Goal: Communication & Community: Answer question/provide support

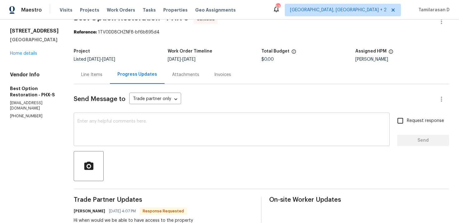
scroll to position [31, 0]
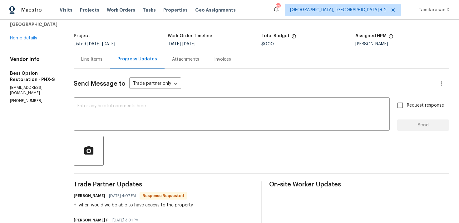
click at [87, 64] on div "Line Items" at bounding box center [92, 59] width 36 height 18
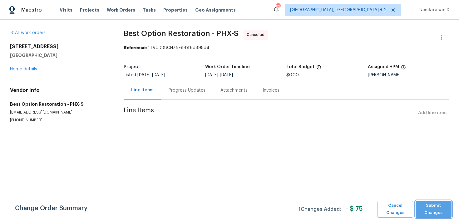
click at [423, 210] on span "Submit Changes" at bounding box center [434, 209] width 30 height 14
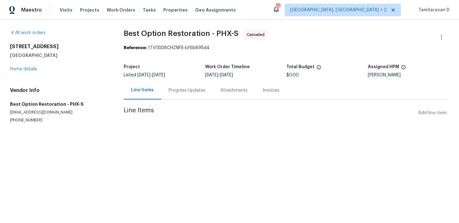
click at [170, 87] on div "Progress Updates" at bounding box center [187, 90] width 37 height 6
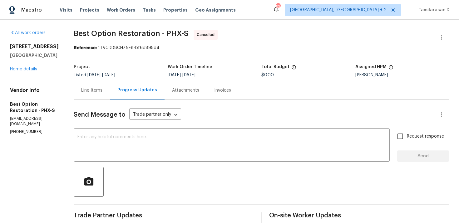
click at [95, 86] on div "Line Items" at bounding box center [92, 90] width 36 height 18
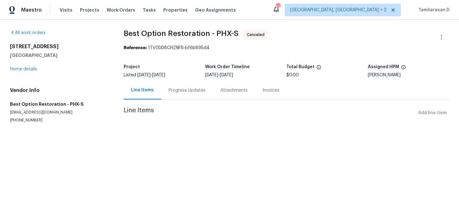
click at [172, 90] on div "Progress Updates" at bounding box center [187, 90] width 37 height 6
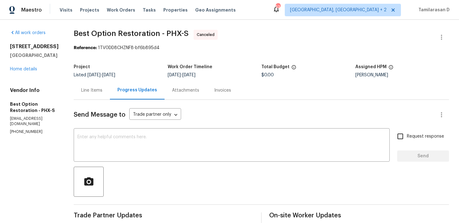
click at [92, 94] on div "Line Items" at bounding box center [92, 90] width 36 height 18
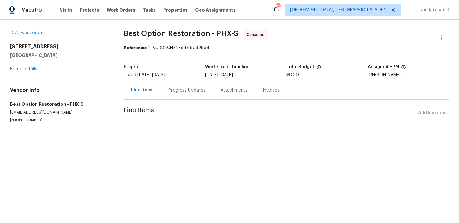
click at [172, 92] on div "Progress Updates" at bounding box center [187, 90] width 37 height 6
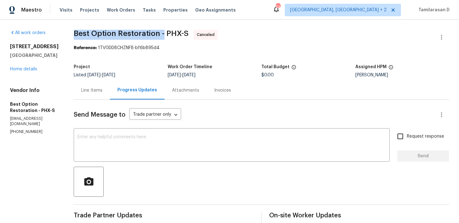
drag, startPoint x: 74, startPoint y: 34, endPoint x: 163, endPoint y: 34, distance: 89.1
click at [163, 34] on span "Best Option Restoration - PHX-S" at bounding box center [131, 33] width 115 height 7
click at [187, 54] on section "Best Option Restoration - PHX-S Canceled Reference: 1TV0DD8CHZNF8-bf6b895d4 Pro…" at bounding box center [262, 160] width 376 height 260
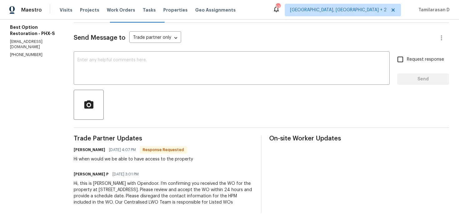
click at [242, 145] on div "Bob Flecken 08/20/2025 4:07 PM Response Requested Hi when would we be able to h…" at bounding box center [164, 153] width 180 height 17
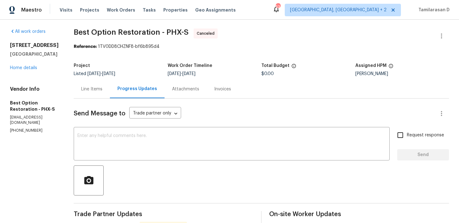
scroll to position [0, 0]
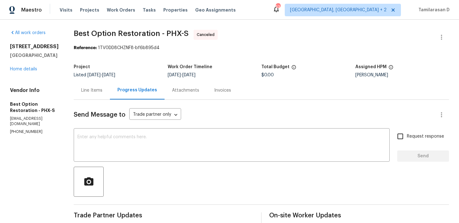
click at [297, 38] on span "Best Option Restoration - PHX-S Canceled" at bounding box center [254, 37] width 361 height 15
drag, startPoint x: 165, startPoint y: 32, endPoint x: 171, endPoint y: 32, distance: 5.9
click at [166, 32] on span "Best Option Restoration - PHX-S" at bounding box center [131, 33] width 115 height 7
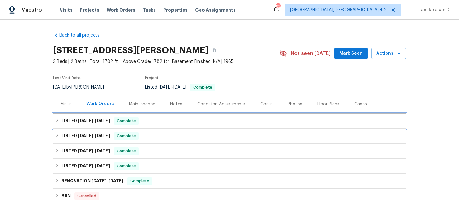
click at [76, 124] on h6 "LISTED [DATE] - [DATE]" at bounding box center [86, 120] width 48 height 7
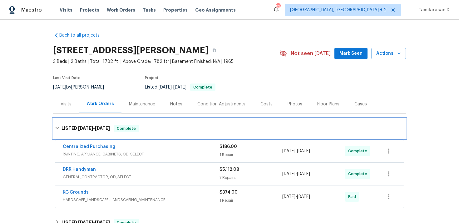
click at [71, 125] on h6 "LISTED [DATE] - [DATE]" at bounding box center [86, 128] width 48 height 7
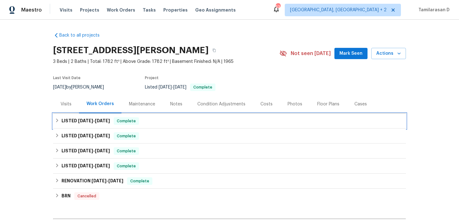
scroll to position [36, 0]
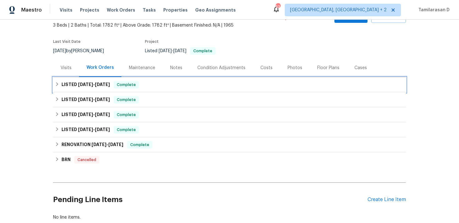
click at [69, 84] on h6 "LISTED [DATE] - [DATE]" at bounding box center [86, 84] width 48 height 7
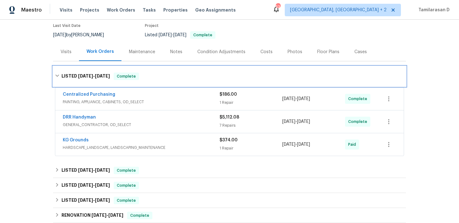
scroll to position [54, 0]
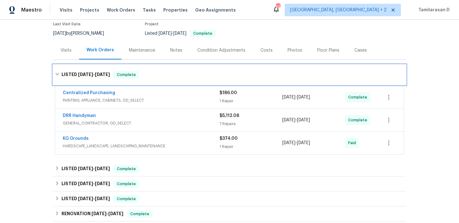
click at [62, 76] on h6 "LISTED [DATE] - [DATE]" at bounding box center [86, 74] width 48 height 7
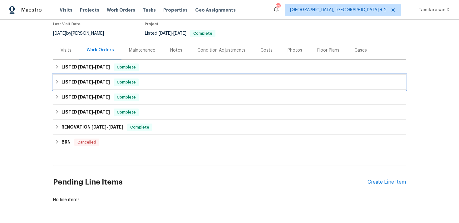
click at [63, 83] on h6 "LISTED [DATE] - [DATE]" at bounding box center [86, 81] width 48 height 7
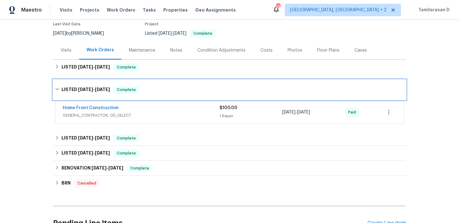
click at [62, 86] on h6 "LISTED [DATE] - [DATE]" at bounding box center [86, 89] width 48 height 7
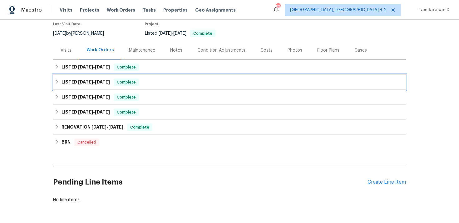
scroll to position [76, 0]
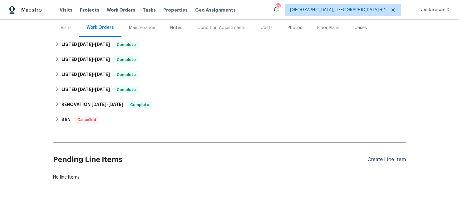
click at [377, 158] on div "Create Line Item" at bounding box center [387, 160] width 38 height 6
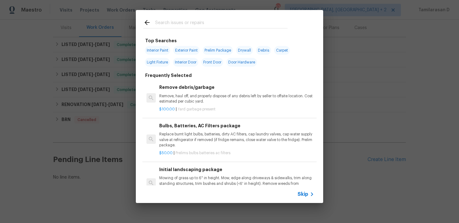
click at [302, 196] on span "Skip" at bounding box center [303, 194] width 11 height 6
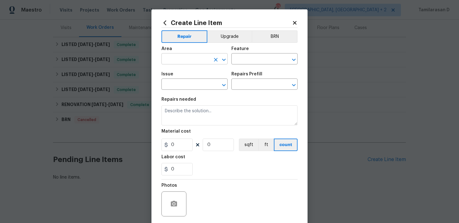
click at [178, 61] on input "text" at bounding box center [186, 60] width 49 height 10
click at [189, 81] on li "Interior Overall" at bounding box center [195, 84] width 66 height 10
type input "Interior Overall"
click at [255, 59] on input "text" at bounding box center [256, 60] width 49 height 10
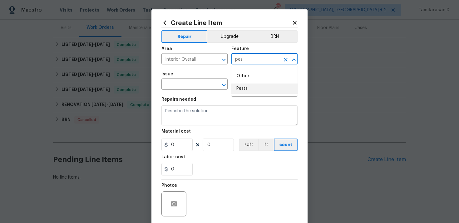
click at [257, 83] on li "Pests" at bounding box center [265, 88] width 66 height 10
type input "Pests"
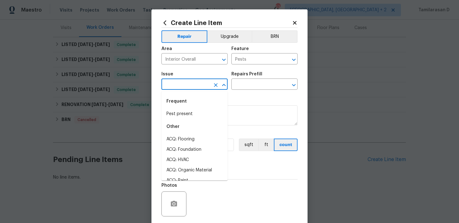
click at [179, 87] on input "text" at bounding box center [186, 85] width 49 height 10
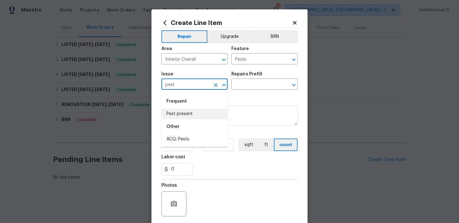
click at [181, 111] on li "Pest present" at bounding box center [195, 114] width 66 height 10
type input "Pest present"
click at [262, 87] on input "text" at bounding box center [256, 85] width 49 height 10
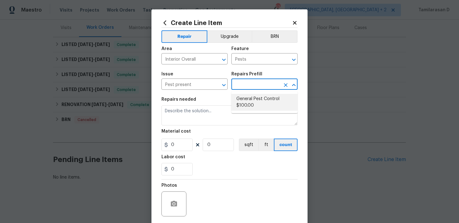
click at [243, 102] on li "General Pest Control $100.00" at bounding box center [265, 102] width 66 height 17
type input "General Pest Control $100.00"
type textarea "General pest treatment for active pest/insect infestation - non termite"
type input "100"
type input "1"
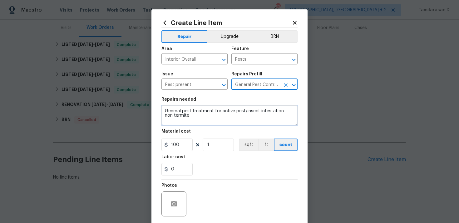
click at [190, 117] on textarea "General pest treatment for active pest/insect infestation - non termite" at bounding box center [230, 115] width 136 height 20
paste textarea "Insect issue throughout most of the home, particularly in the kitchen and hall …"
type textarea "Insect issue throughout most of the home, particularly in the kitchen and hall …"
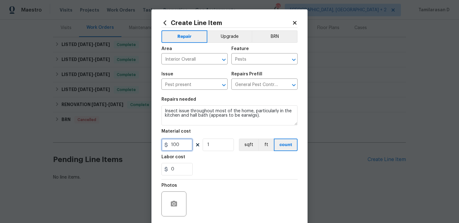
click at [183, 141] on input "100" at bounding box center [177, 144] width 31 height 12
type input "150"
click at [201, 194] on div "Photos" at bounding box center [230, 199] width 136 height 41
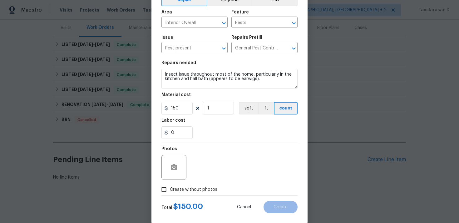
scroll to position [47, 0]
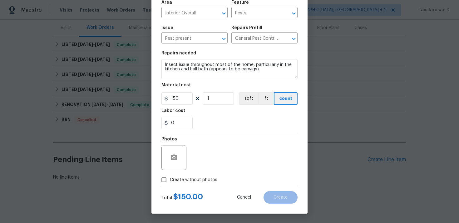
click at [160, 180] on input "Create without photos" at bounding box center [164, 180] width 12 height 12
checkbox input "true"
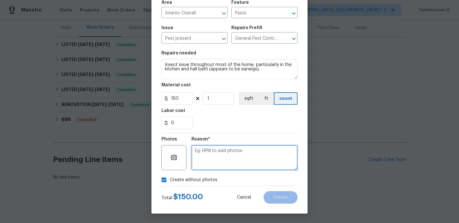
click at [202, 155] on textarea at bounding box center [245, 157] width 106 height 25
type textarea "N/A"
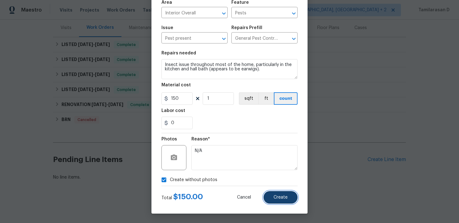
click at [272, 194] on button "Create" at bounding box center [281, 197] width 34 height 12
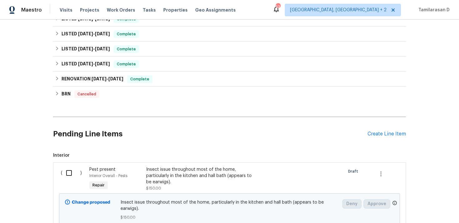
scroll to position [154, 0]
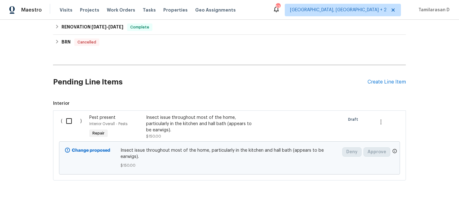
click at [76, 118] on input "checkbox" at bounding box center [71, 120] width 18 height 13
checkbox input "true"
click at [432, 207] on span "Create Work Order" at bounding box center [424, 207] width 42 height 8
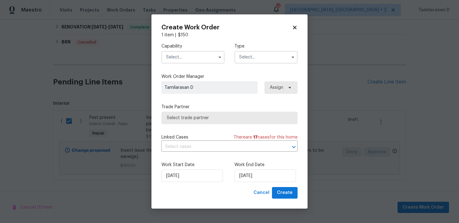
click at [270, 60] on input "text" at bounding box center [266, 57] width 63 height 12
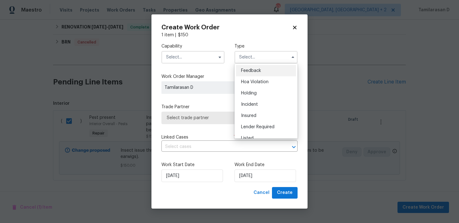
click at [257, 66] on div "Feedback" at bounding box center [266, 70] width 60 height 11
type input "Feedback"
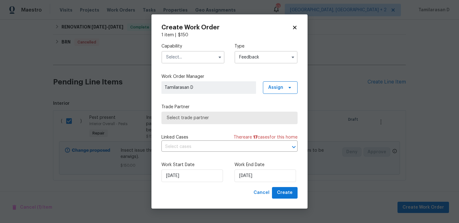
click at [200, 60] on input "text" at bounding box center [193, 57] width 63 height 12
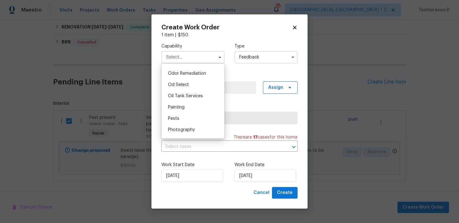
scroll to position [488, 0]
click at [176, 120] on span "Pests" at bounding box center [173, 119] width 11 height 4
type input "Pests"
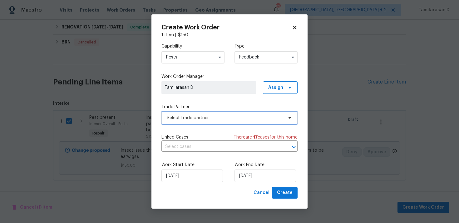
click at [187, 116] on span "Select trade partner" at bounding box center [225, 118] width 117 height 6
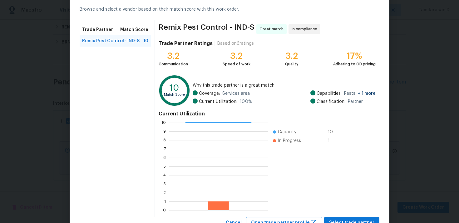
scroll to position [53, 0]
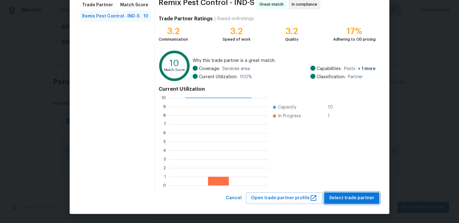
click at [351, 193] on button "Select trade partner" at bounding box center [351, 198] width 55 height 12
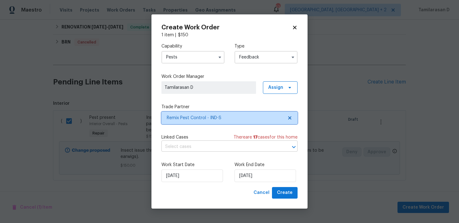
scroll to position [0, 0]
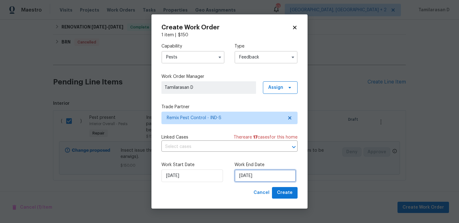
click at [249, 176] on input "[DATE]" at bounding box center [266, 175] width 62 height 12
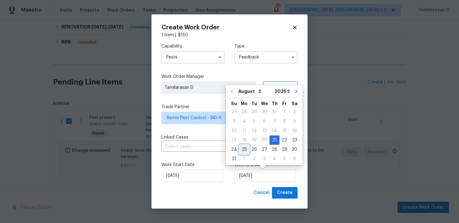
click at [243, 149] on div "25" at bounding box center [244, 149] width 10 height 9
type input "[DATE]"
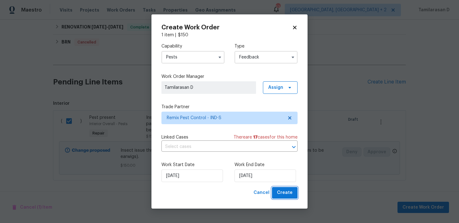
click at [276, 195] on button "Create" at bounding box center [285, 193] width 26 height 12
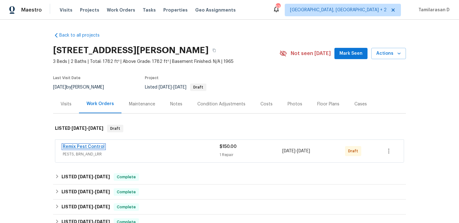
click at [82, 147] on link "Remix Pest Control" at bounding box center [84, 146] width 42 height 4
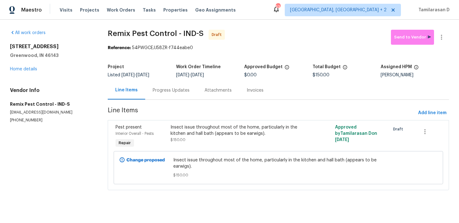
click at [159, 92] on div "Progress Updates" at bounding box center [171, 90] width 37 height 6
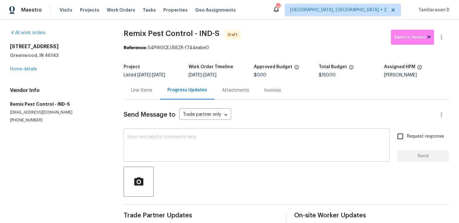
click at [159, 144] on textarea at bounding box center [256, 146] width 259 height 22
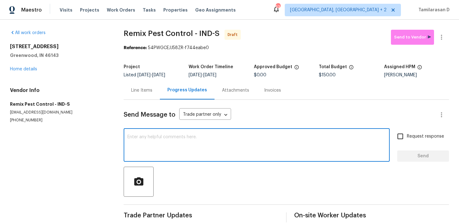
scroll to position [9, 0]
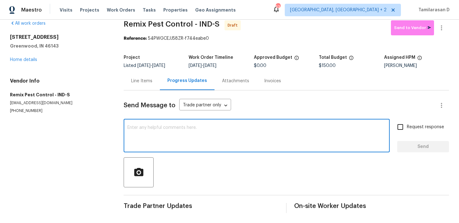
click at [137, 78] on div "Line Items" at bounding box center [141, 81] width 21 height 6
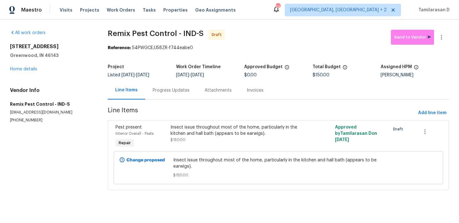
click at [191, 136] on div "Insect issue throughout most of the home, particularly in the kitchen and hall …" at bounding box center [237, 130] width 133 height 12
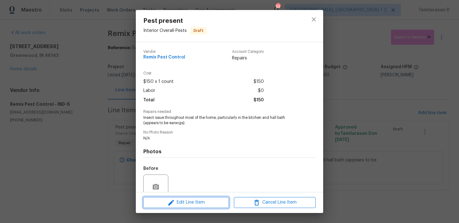
click at [182, 200] on span "Edit Line Item" at bounding box center [186, 202] width 82 height 8
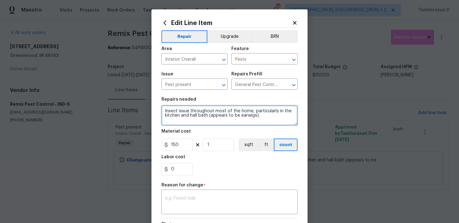
click at [263, 117] on textarea "Insect issue throughout most of the home, particularly in the kitchen and hall …" at bounding box center [230, 115] width 136 height 20
type textarea "Insect issue throughout most of the home, particularly in the kitchen and hall …"
click at [188, 197] on textarea at bounding box center [229, 202] width 129 height 13
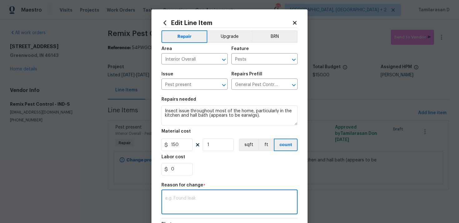
click at [137, 130] on body "Maestro Visits Projects Work Orders Tasks Properties Geo Assignments 53 Albuque…" at bounding box center [229, 103] width 459 height 207
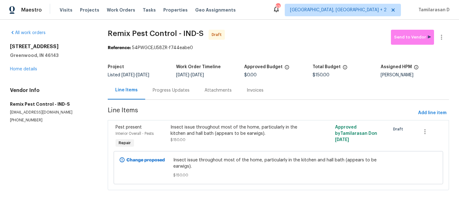
click at [164, 93] on div "Progress Updates" at bounding box center [171, 90] width 37 height 6
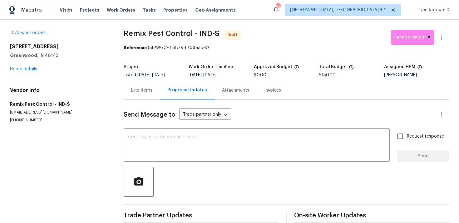
click at [159, 166] on div "Send Message to Trade partner only Trade partner only ​ x ​ Request response Se…" at bounding box center [287, 162] width 326 height 124
click at [157, 149] on textarea at bounding box center [256, 146] width 259 height 22
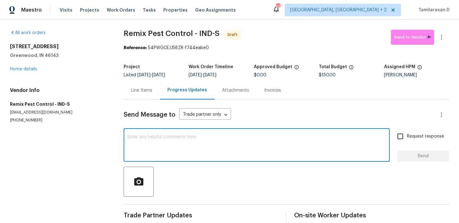
scroll to position [9, 0]
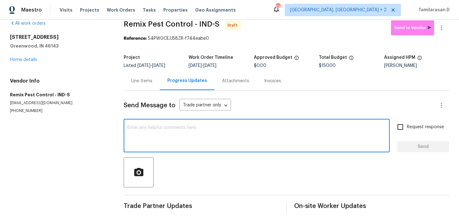
paste textarea "Hey, this is Tamil from Opendoor. I’m confirming you received the WO for the pr…"
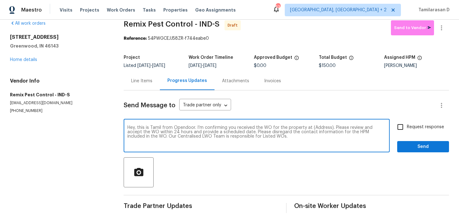
click at [325, 127] on textarea "Hey, this is Tamil from Opendoor. I’m confirming you received the WO for the pr…" at bounding box center [256, 136] width 259 height 22
paste textarea "[STREET_ADDRESS][PERSON_NAME]"
type textarea "Hey, this is Tamil from Opendoor. I’m confirming you received the WO for the pr…"
click at [402, 125] on input "Request response" at bounding box center [400, 126] width 13 height 13
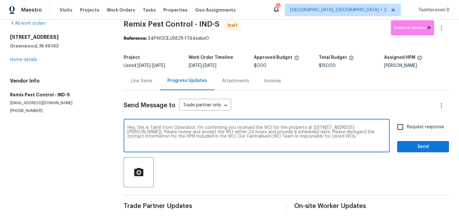
checkbox input "true"
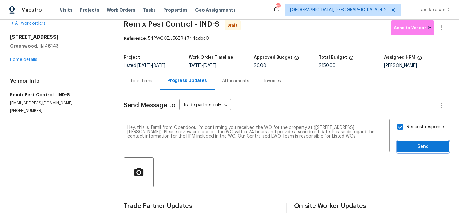
click at [418, 143] on span "Send" at bounding box center [423, 147] width 42 height 8
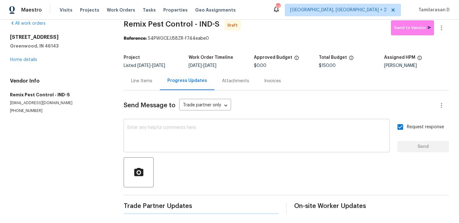
scroll to position [0, 0]
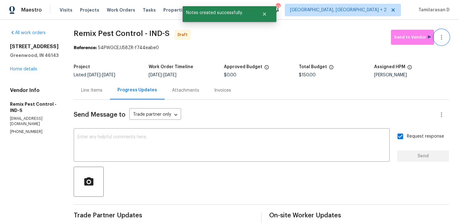
click at [446, 38] on button "button" at bounding box center [441, 37] width 15 height 15
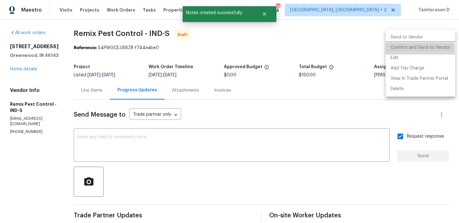
click at [415, 48] on li "Confirm and Send to Vendor" at bounding box center [421, 47] width 70 height 10
click at [325, 45] on div at bounding box center [229, 111] width 459 height 223
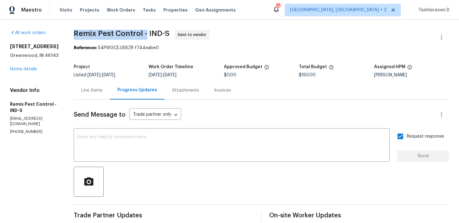
drag, startPoint x: 76, startPoint y: 32, endPoint x: 148, endPoint y: 32, distance: 72.2
click at [148, 32] on div "All work orders 17 Crestview Dr Greenwood, IN 46143 Home details Vendor Info Re…" at bounding box center [229, 148] width 459 height 256
copy span "Remix Pest Control -"
click at [82, 24] on div "All work orders 17 Crestview Dr Greenwood, IN 46143 Home details Vendor Info Re…" at bounding box center [229, 148] width 459 height 256
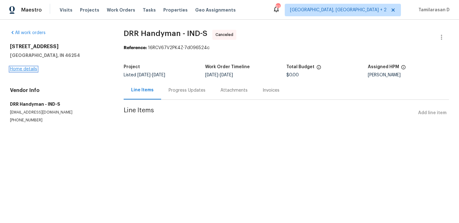
click at [32, 68] on link "Home details" at bounding box center [23, 69] width 27 height 4
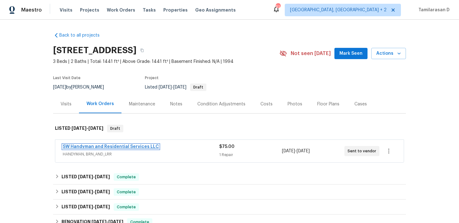
click at [105, 146] on link "SW Handyman and Residential Services LLC" at bounding box center [111, 146] width 96 height 4
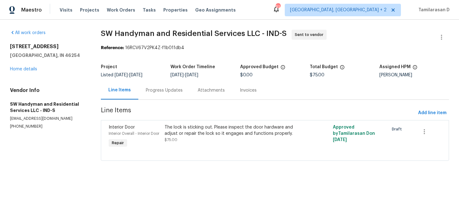
click at [170, 92] on div "Progress Updates" at bounding box center [164, 90] width 37 height 6
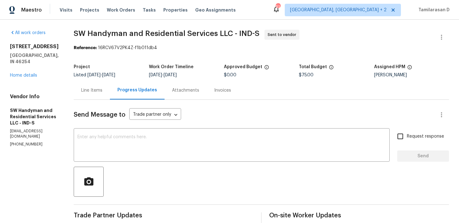
click at [28, 129] on div "Vendor Info SW Handyman and Residential Services LLC - IND-S s.w_handyman@yahoo…" at bounding box center [34, 119] width 49 height 53
copy p "(864) 417-2898"
drag, startPoint x: 10, startPoint y: 46, endPoint x: 62, endPoint y: 54, distance: 52.1
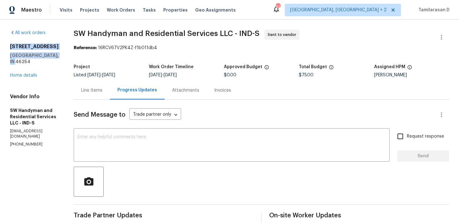
click at [62, 54] on div "All work orders 4825 May Ridge Ln Indianapolis, IN 46254 Home details Vendor In…" at bounding box center [229, 148] width 459 height 256
copy div "4825 May Ridge Ln Indianapolis, IN 46254"
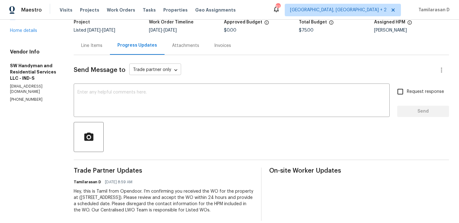
scroll to position [52, 0]
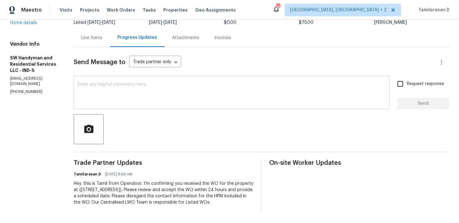
click at [118, 91] on textarea at bounding box center [231, 93] width 309 height 22
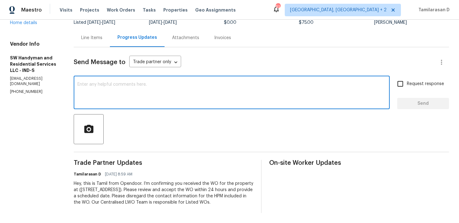
paste textarea "Hello Team, Please confirm your availability by accepting this work order with …"
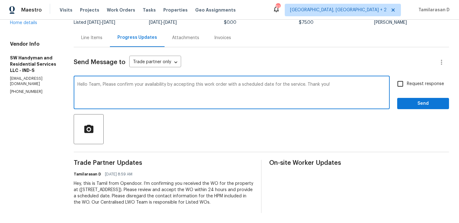
type textarea "Hello Team, Please confirm your availability by accepting this work order with …"
click at [410, 79] on label "Request response" at bounding box center [419, 83] width 50 height 13
click at [407, 79] on input "Request response" at bounding box center [400, 83] width 13 height 13
checkbox input "true"
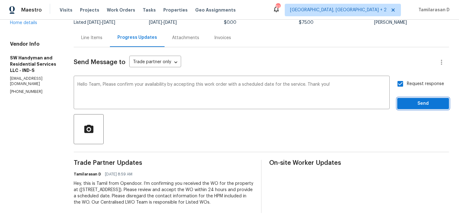
click at [419, 101] on span "Send" at bounding box center [423, 104] width 42 height 8
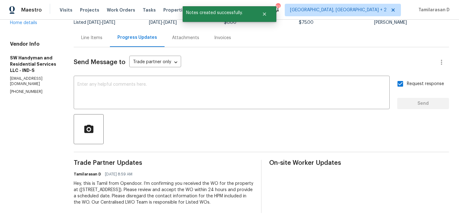
scroll to position [0, 0]
